Goal: Information Seeking & Learning: Learn about a topic

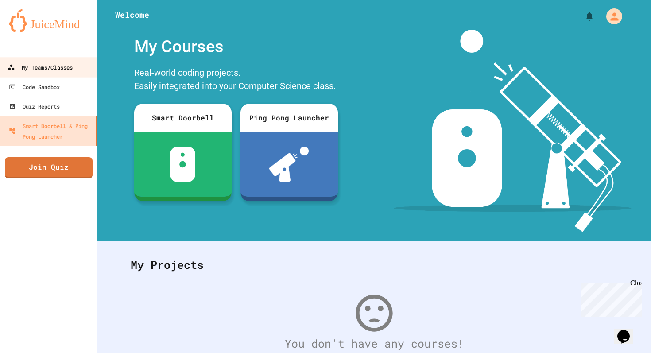
click at [16, 64] on div "My Teams/Classes" at bounding box center [40, 67] width 65 height 11
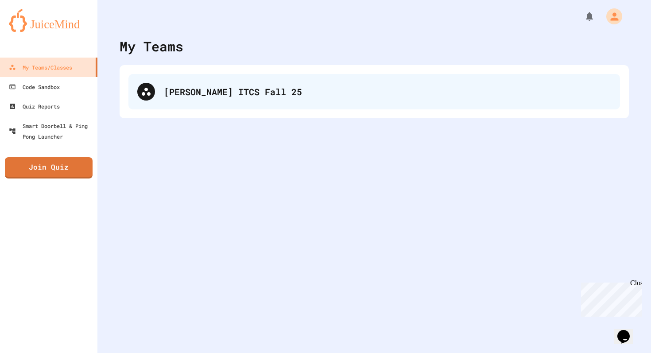
click at [160, 81] on div "[PERSON_NAME] ITCS Fall 25" at bounding box center [373, 91] width 491 height 35
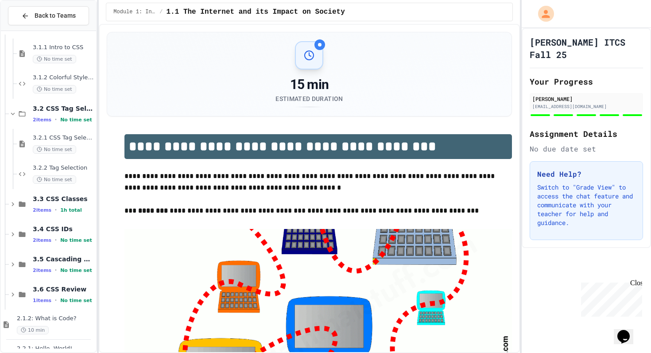
scroll to position [1326, 0]
click at [63, 109] on span "3.2 CSS Tag Selection" at bounding box center [64, 108] width 62 height 8
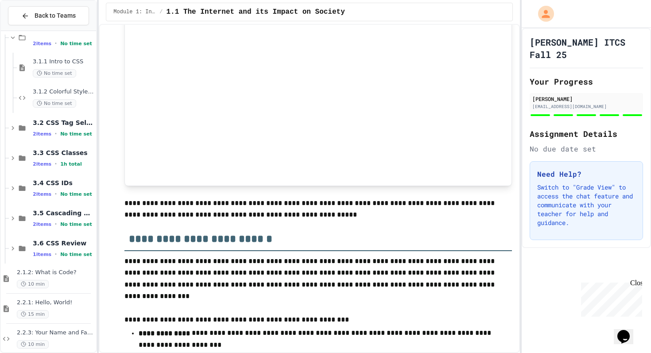
scroll to position [568, 0]
